Goal: Transaction & Acquisition: Purchase product/service

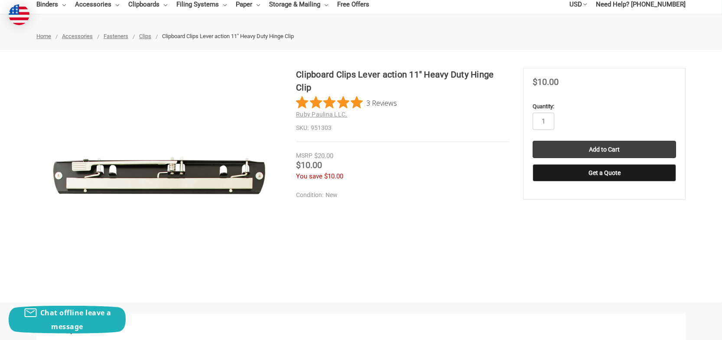
scroll to position [87, 0]
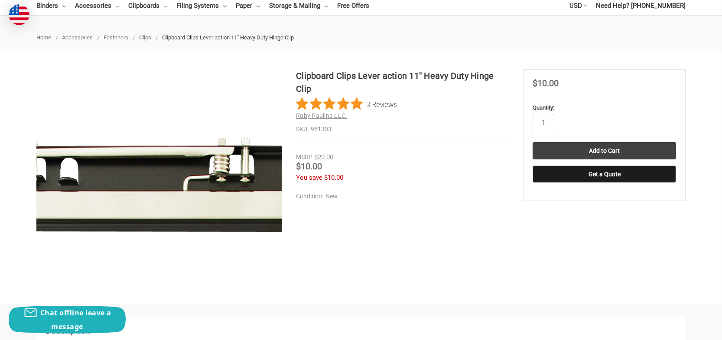
click at [135, 172] on img at bounding box center [187, 186] width 555 height 555
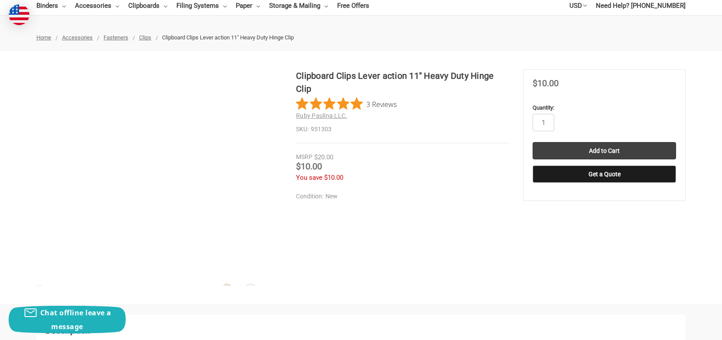
click at [132, 78] on img at bounding box center [193, 332] width 555 height 555
